Goal: Check status: Check status

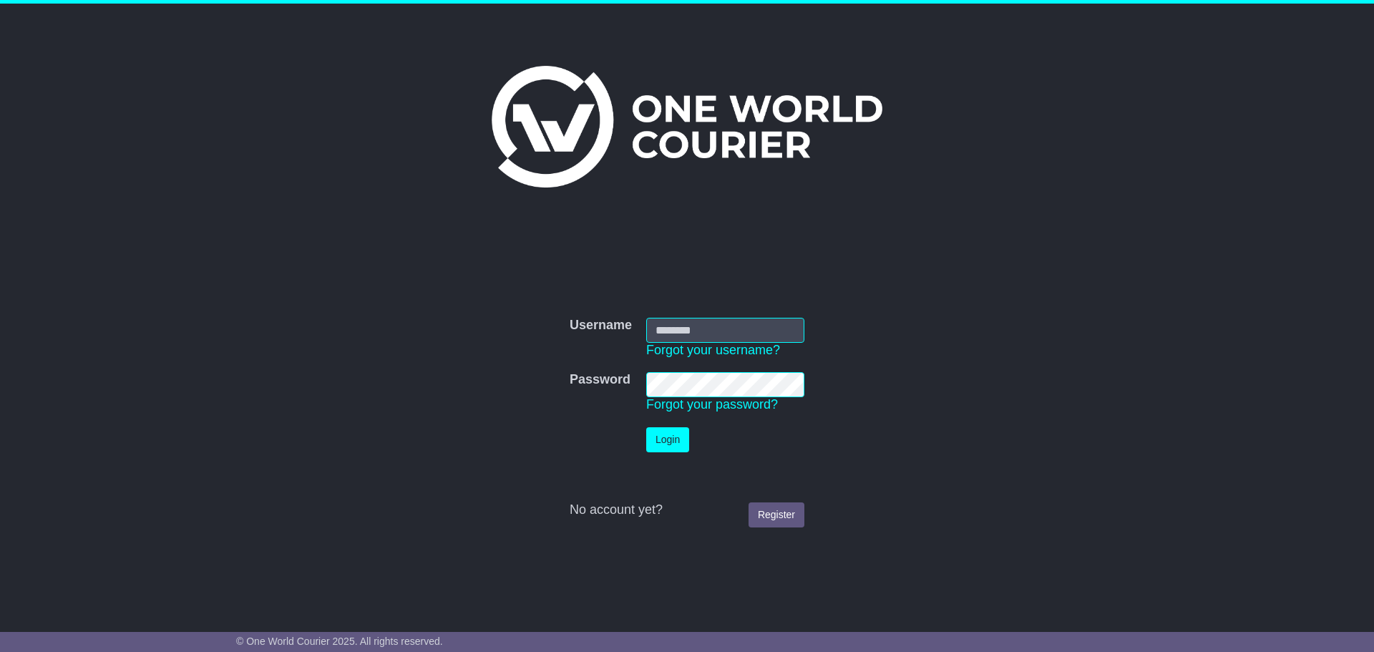
type input "**********"
click at [680, 432] on button "Login" at bounding box center [667, 439] width 43 height 25
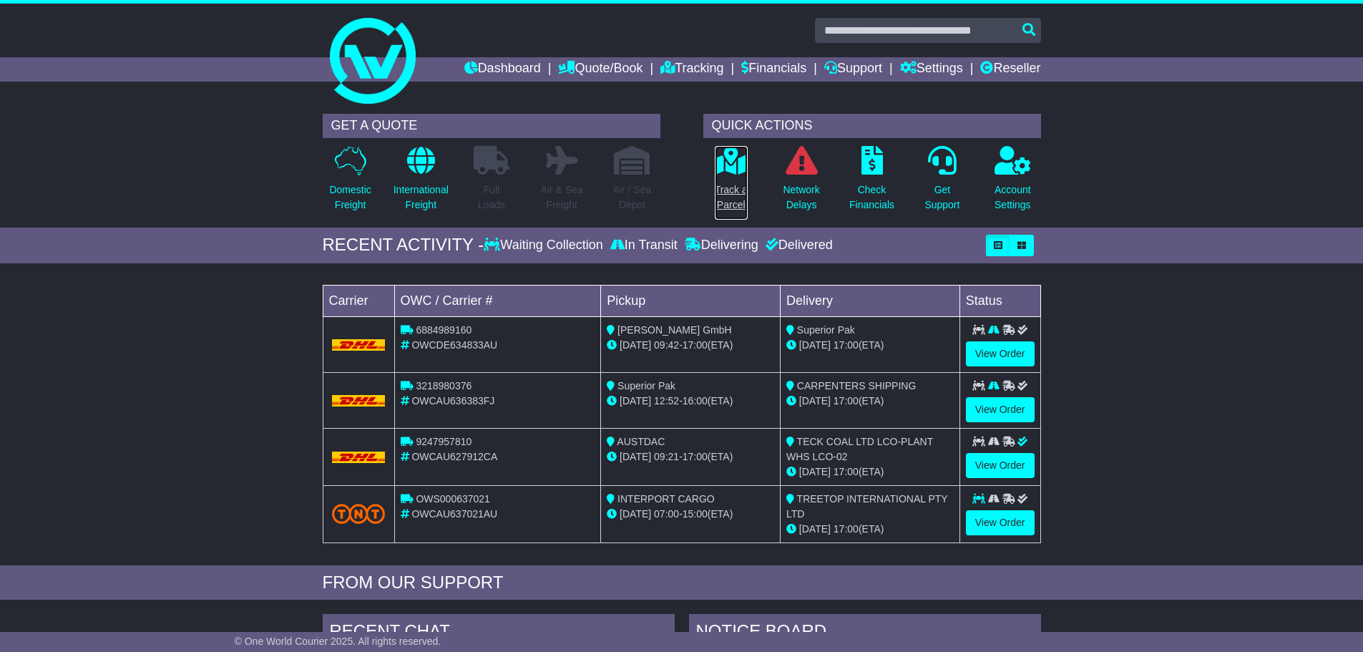
click at [731, 188] on p "Track a Parcel" at bounding box center [731, 197] width 33 height 30
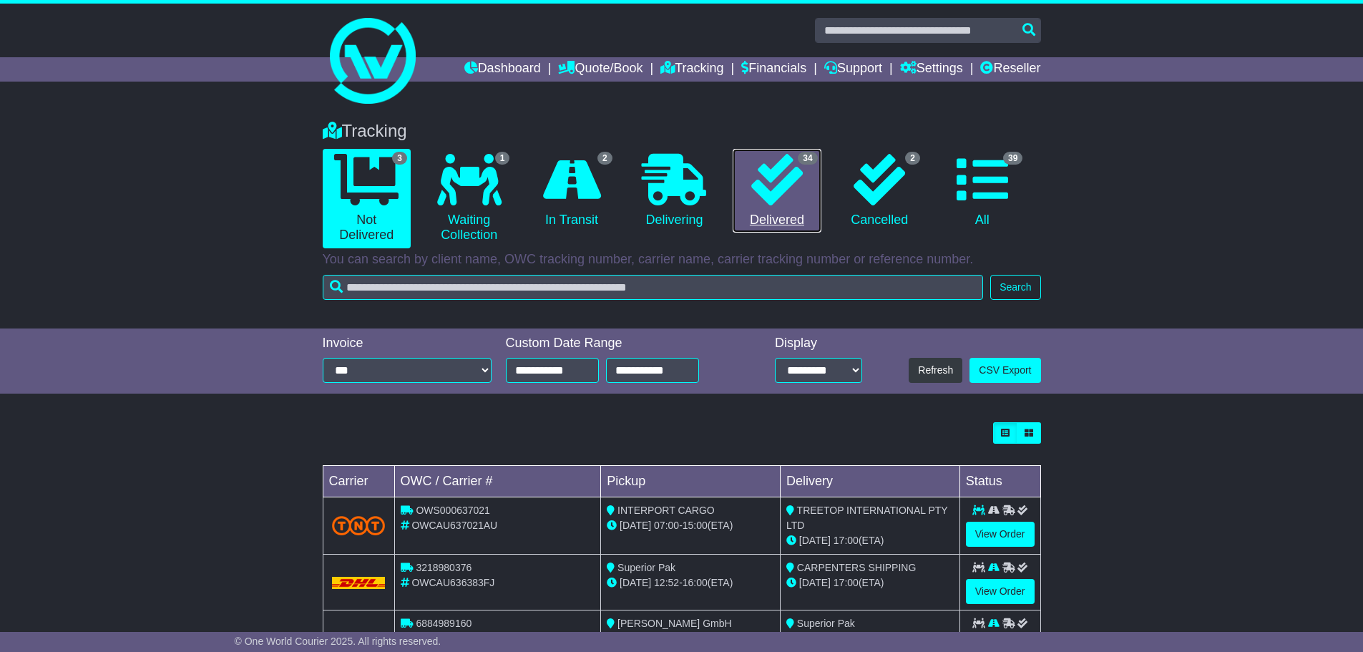
click at [759, 213] on link "34 Delivered" at bounding box center [777, 191] width 88 height 84
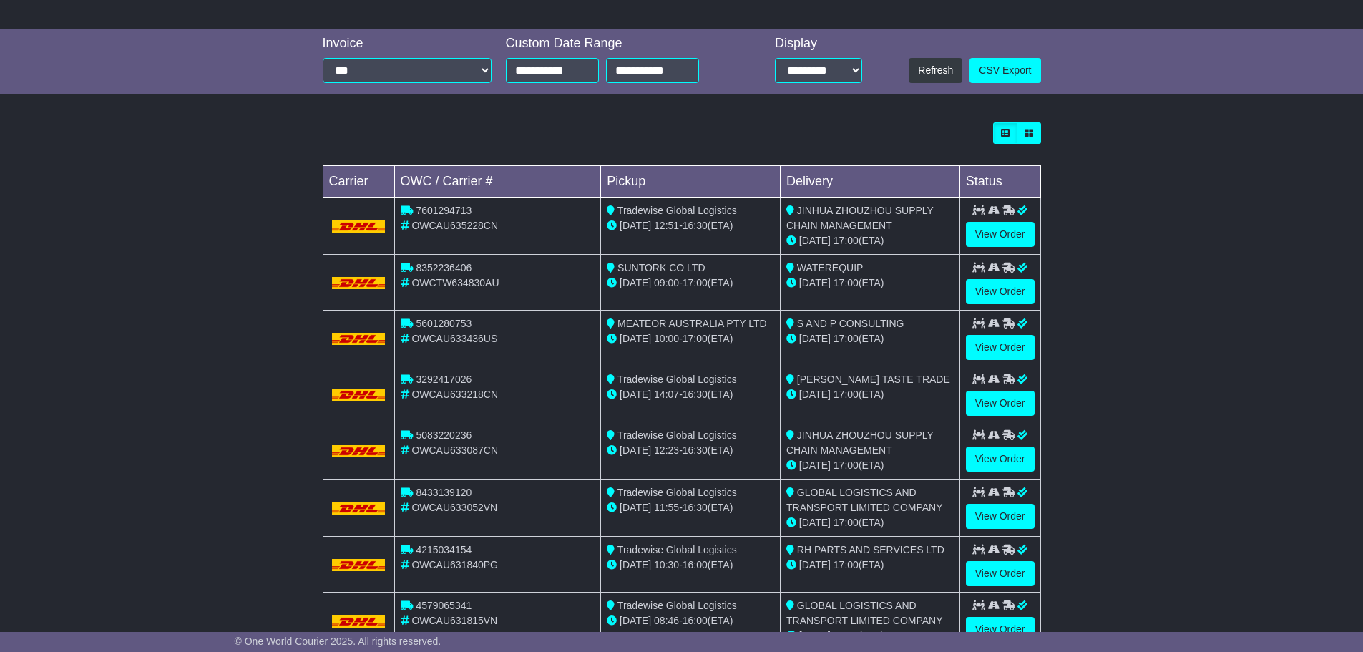
scroll to position [412, 0]
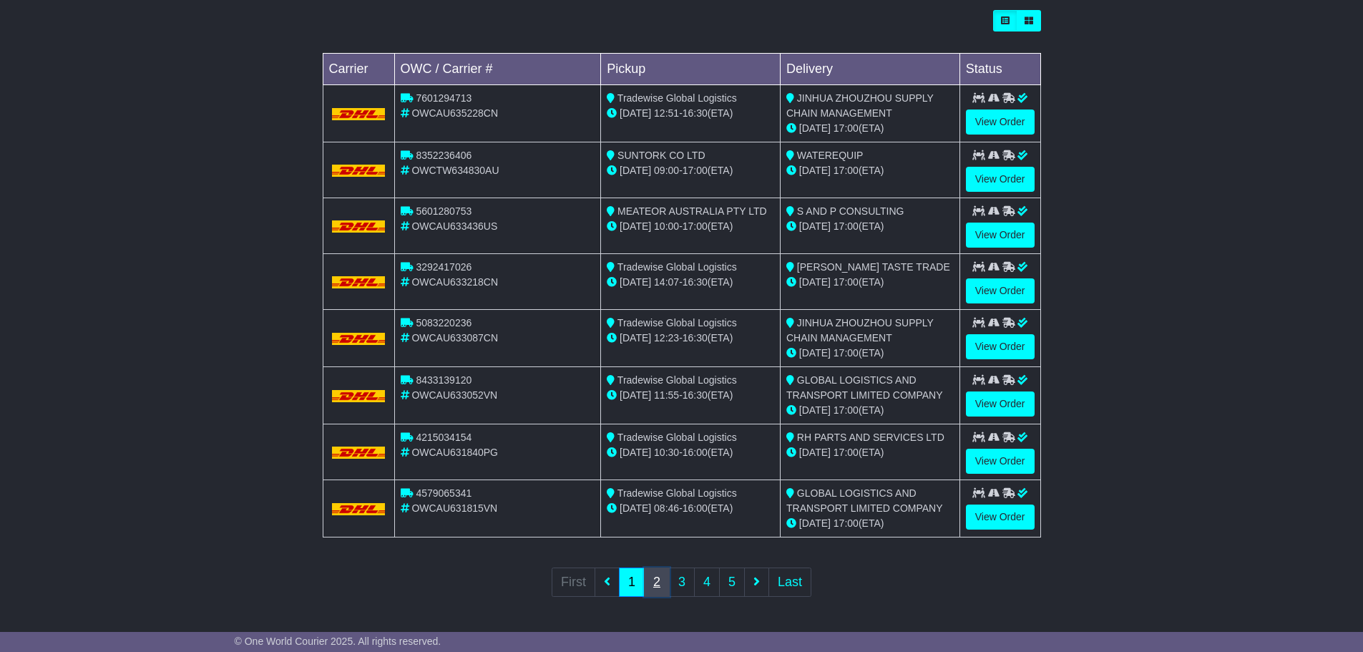
click at [666, 584] on link "2" at bounding box center [657, 581] width 26 height 29
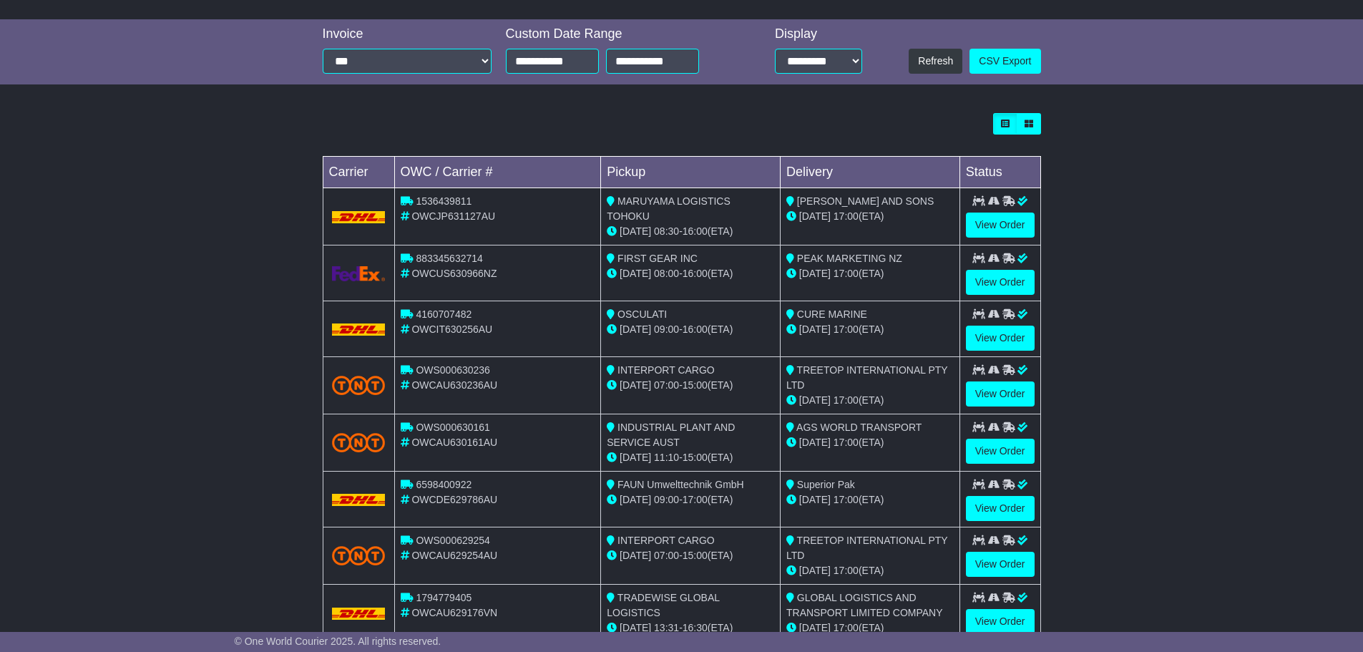
scroll to position [414, 0]
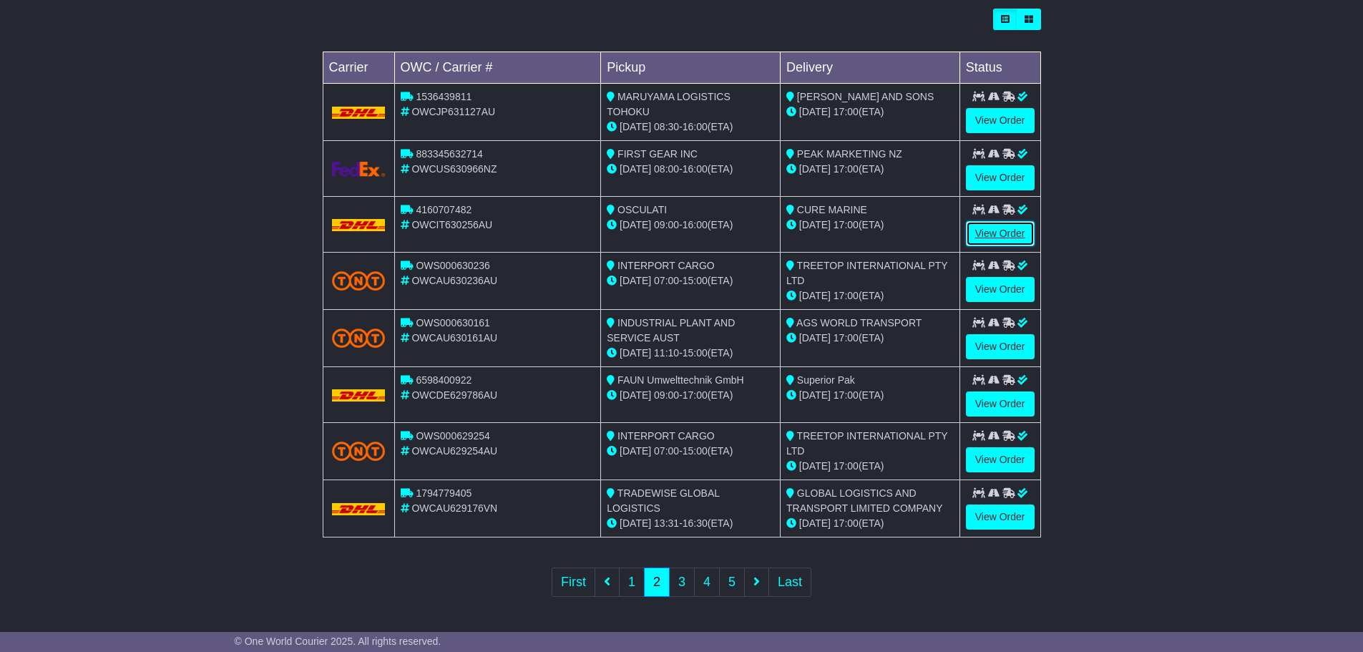
click at [985, 229] on link "View Order" at bounding box center [1000, 233] width 69 height 25
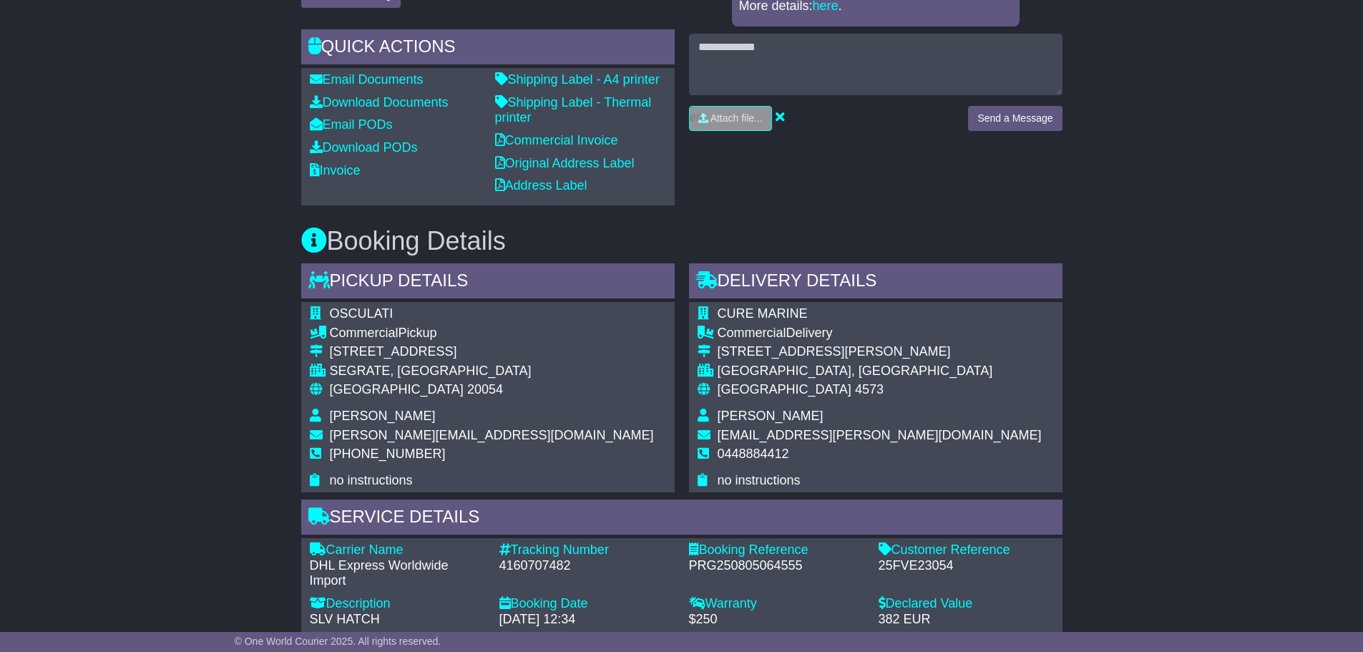
scroll to position [501, 0]
click at [365, 148] on link "Download PODs" at bounding box center [364, 149] width 108 height 14
